Goal: Task Accomplishment & Management: Complete application form

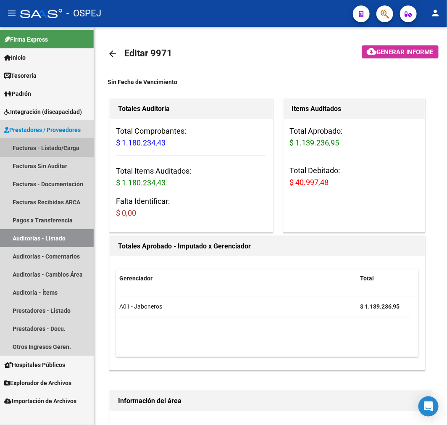
click at [64, 151] on link "Facturas - Listado/Carga" at bounding box center [47, 148] width 94 height 18
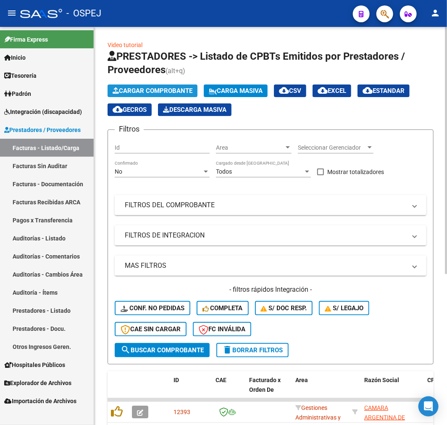
click at [185, 90] on span "Cargar Comprobante" at bounding box center [153, 91] width 80 height 8
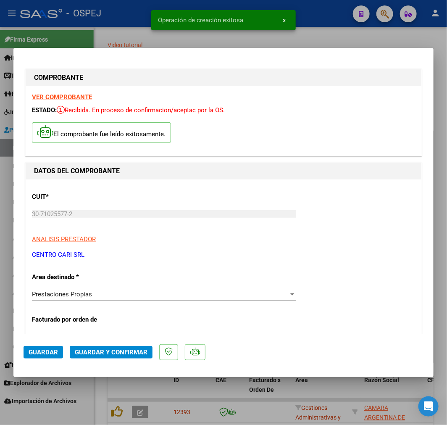
click at [110, 355] on button "Guardar y Confirmar" at bounding box center [111, 352] width 83 height 13
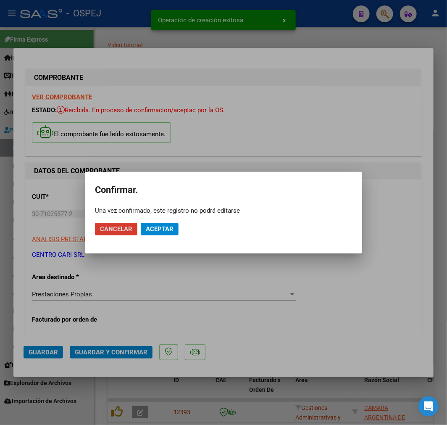
click at [155, 221] on mat-dialog-actions "Cancelar Aceptar" at bounding box center [223, 229] width 257 height 29
click at [156, 226] on span "Aceptar" at bounding box center [160, 229] width 28 height 8
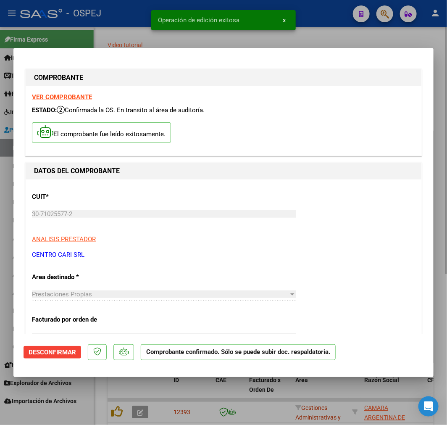
click at [95, 403] on div at bounding box center [223, 212] width 447 height 425
type input "$ 0,00"
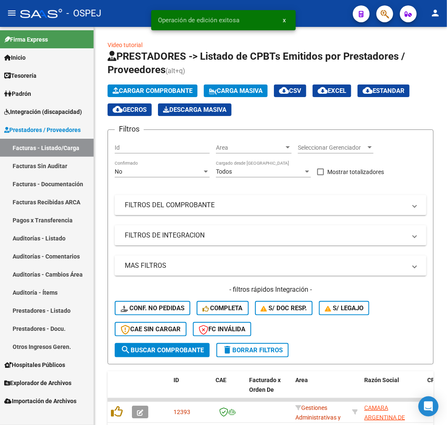
drag, startPoint x: 52, startPoint y: 240, endPoint x: 69, endPoint y: 221, distance: 25.9
click at [52, 240] on link "Auditorías - Listado" at bounding box center [47, 238] width 94 height 18
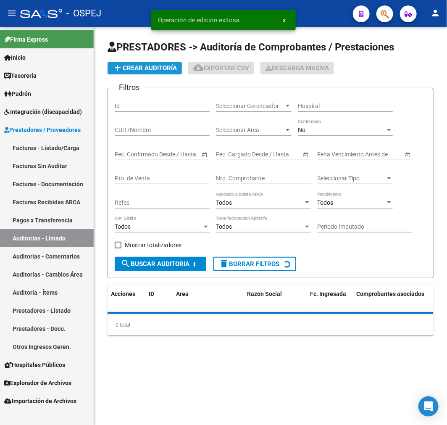
click at [157, 68] on span "add Crear Auditoría" at bounding box center [145, 68] width 64 height 8
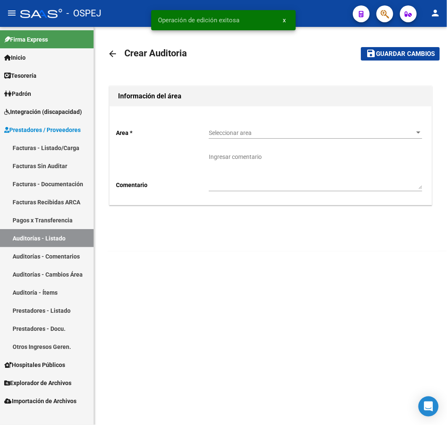
click at [226, 135] on span "Seleccionar area" at bounding box center [312, 132] width 206 height 7
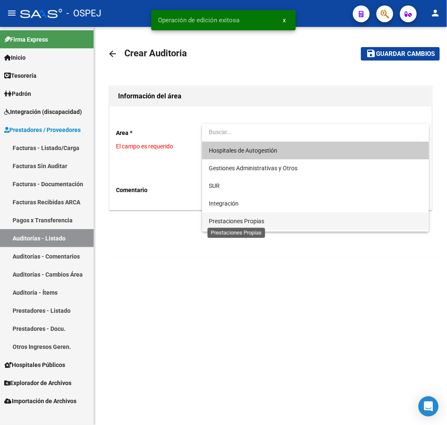
click at [244, 220] on span "Prestaciones Propias" at bounding box center [236, 221] width 55 height 7
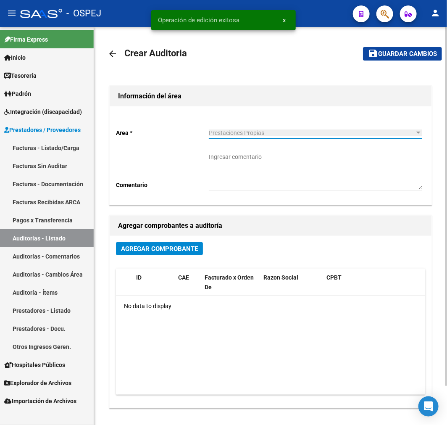
click at [145, 245] on span "Agregar Comprobante" at bounding box center [159, 249] width 77 height 8
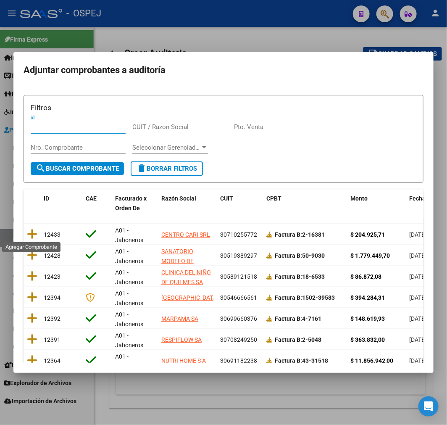
drag, startPoint x: 32, startPoint y: 229, endPoint x: 126, endPoint y: 198, distance: 99.4
click at [32, 231] on icon at bounding box center [32, 234] width 11 height 12
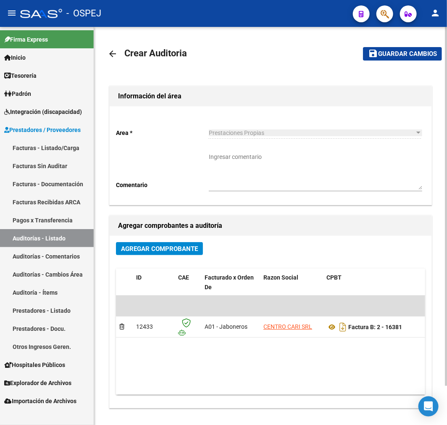
click at [408, 42] on mat-toolbar-row "save Guardar cambios" at bounding box center [396, 53] width 92 height 27
click at [405, 55] on span "Guardar cambios" at bounding box center [407, 54] width 59 height 8
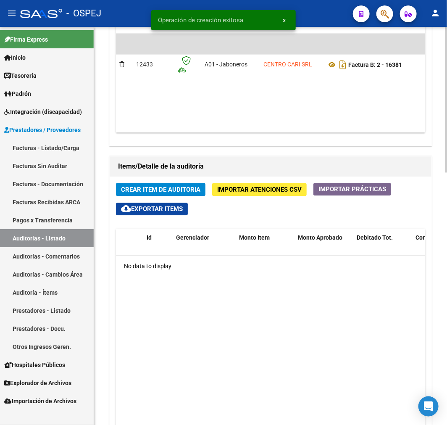
scroll to position [0, 95]
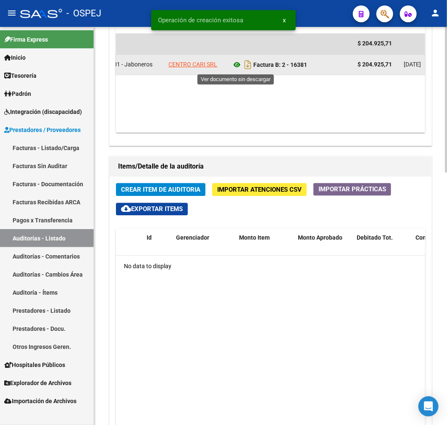
click at [238, 68] on icon at bounding box center [237, 65] width 11 height 10
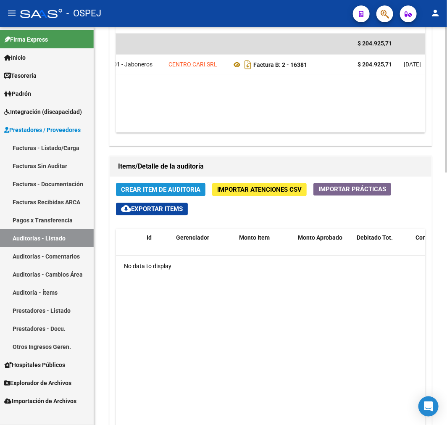
click at [169, 188] on span "Crear Item de Auditoria" at bounding box center [160, 190] width 79 height 8
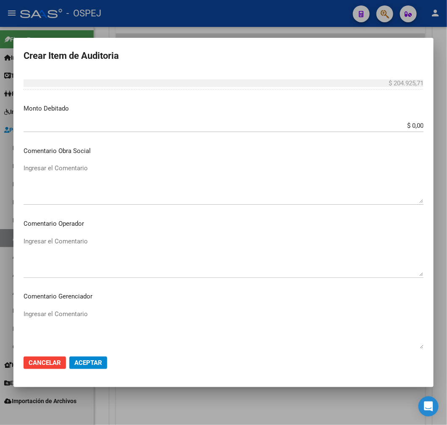
scroll to position [280, 0]
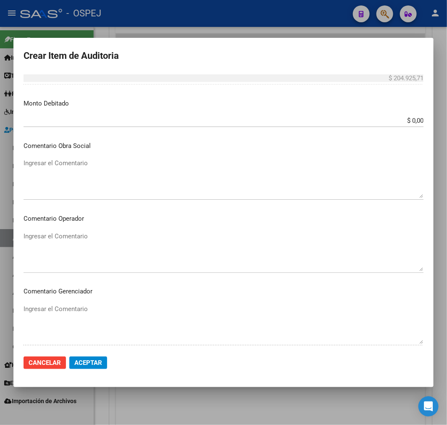
click at [78, 247] on textarea "Ingresar el Comentario" at bounding box center [224, 251] width 400 height 39
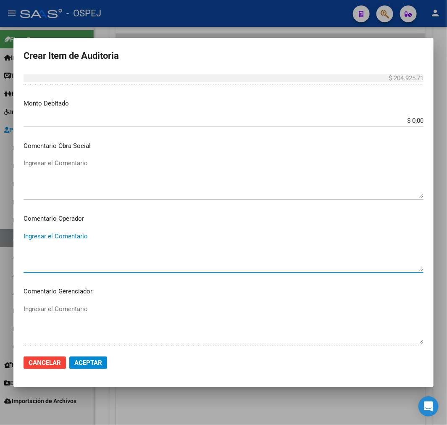
paste textarea "EQUIPO INTERDISCIPLINARIO DE DISCAPACIDAD ASESORAMIENTO"
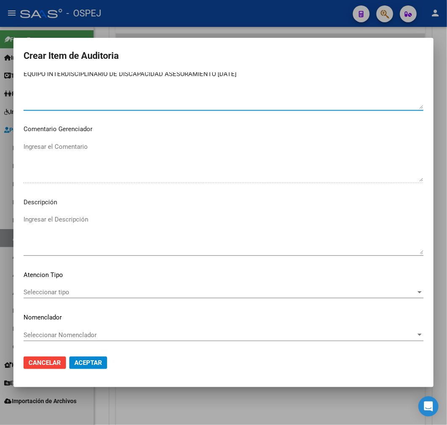
type textarea "EQUIPO INTERDISCIPLINARIO DE DISCAPACIDAD ASESORAMIENTO [DATE]"
click at [126, 232] on textarea "Ingresar el Descripción" at bounding box center [224, 234] width 400 height 39
paste textarea "EQUIPO INTERDISCIPLINARIO DE DISCAPACIDAD ASESORAMIENTO [DATE]"
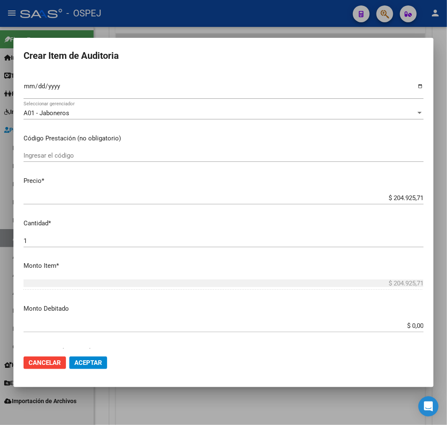
scroll to position [0, 0]
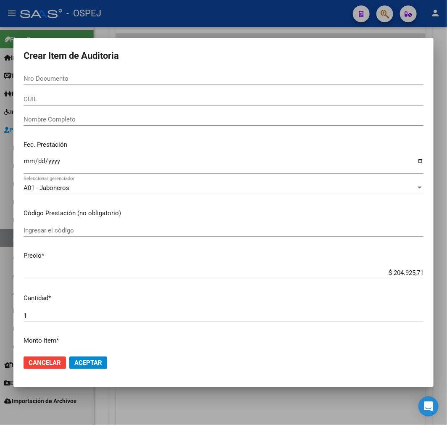
type textarea "EQUIPO INTERDISCIPLINARIO DE DISCAPACIDAD ASESORAMIENTO [DATE]"
click at [28, 160] on input "Ingresar la fecha" at bounding box center [224, 164] width 400 height 13
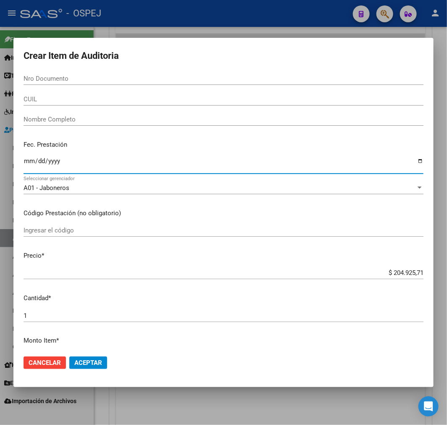
click at [103, 363] on button "Aceptar" at bounding box center [88, 362] width 38 height 13
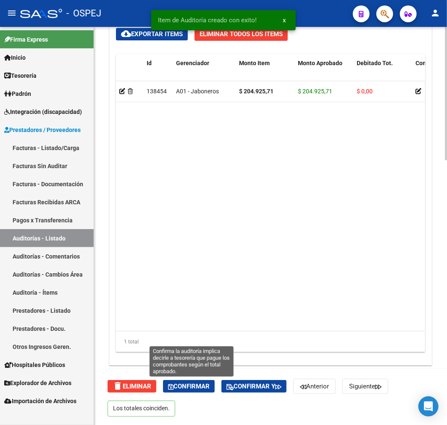
click at [178, 387] on span "Confirmar" at bounding box center [189, 386] width 42 height 8
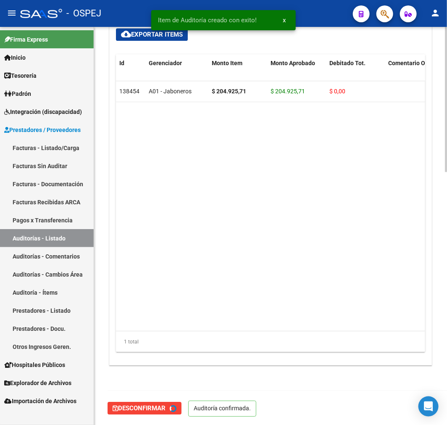
type input "202510"
